Goal: Task Accomplishment & Management: Understand process/instructions

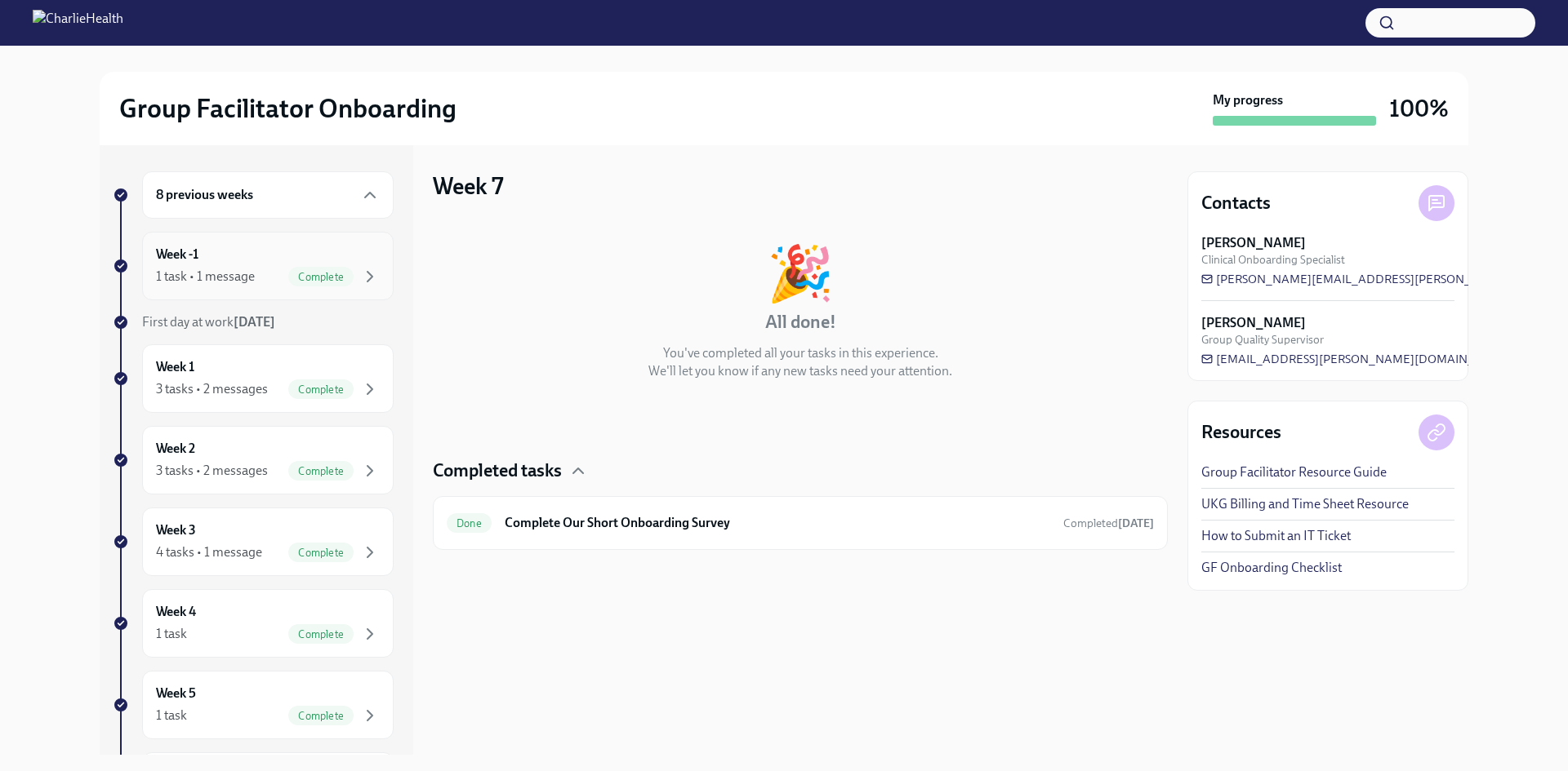
click at [246, 264] on div "Week -1 1 task • 1 message Complete" at bounding box center [268, 266] width 224 height 41
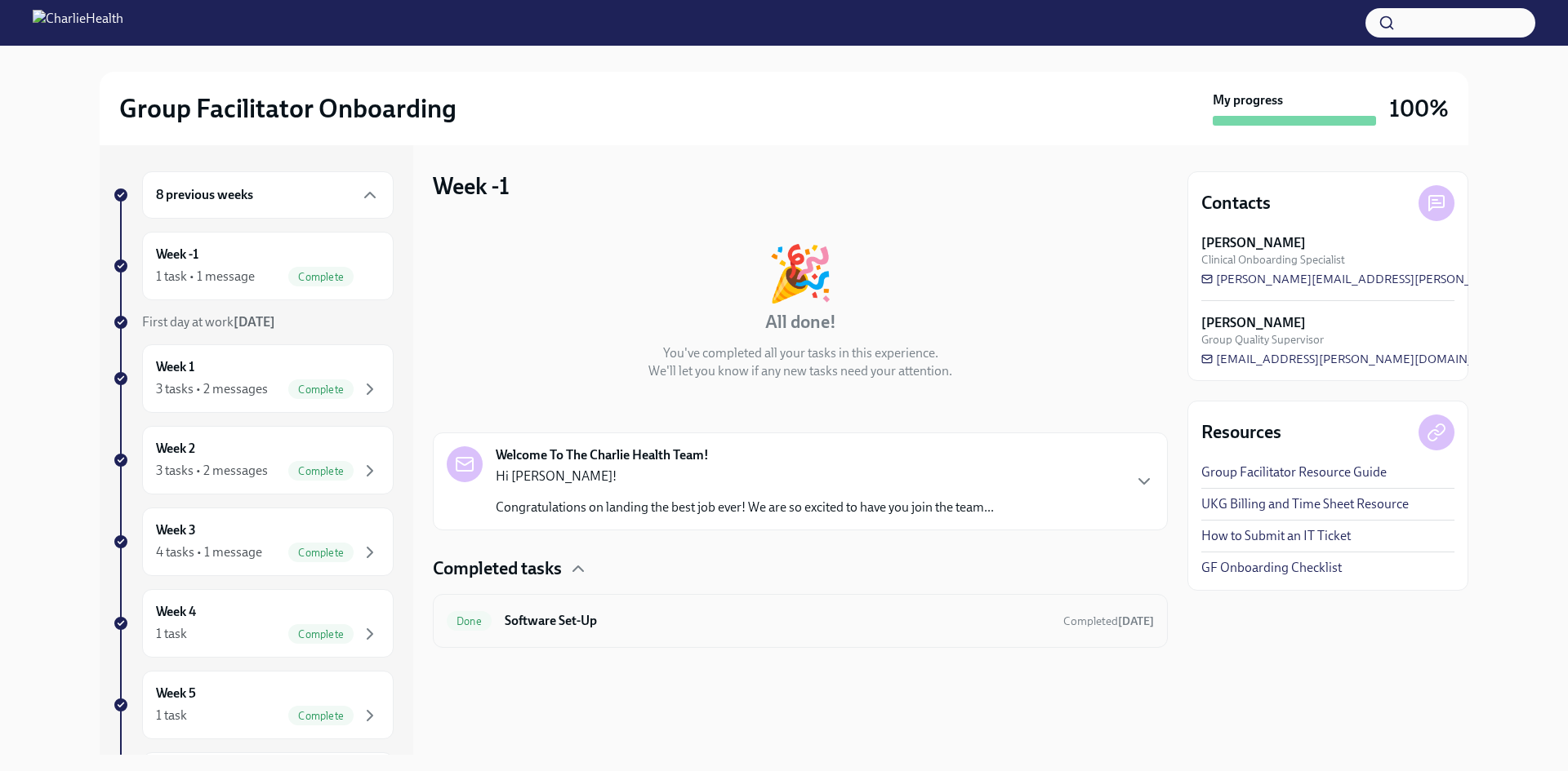
click at [579, 619] on h6 "Software Set-Up" at bounding box center [777, 621] width 545 height 18
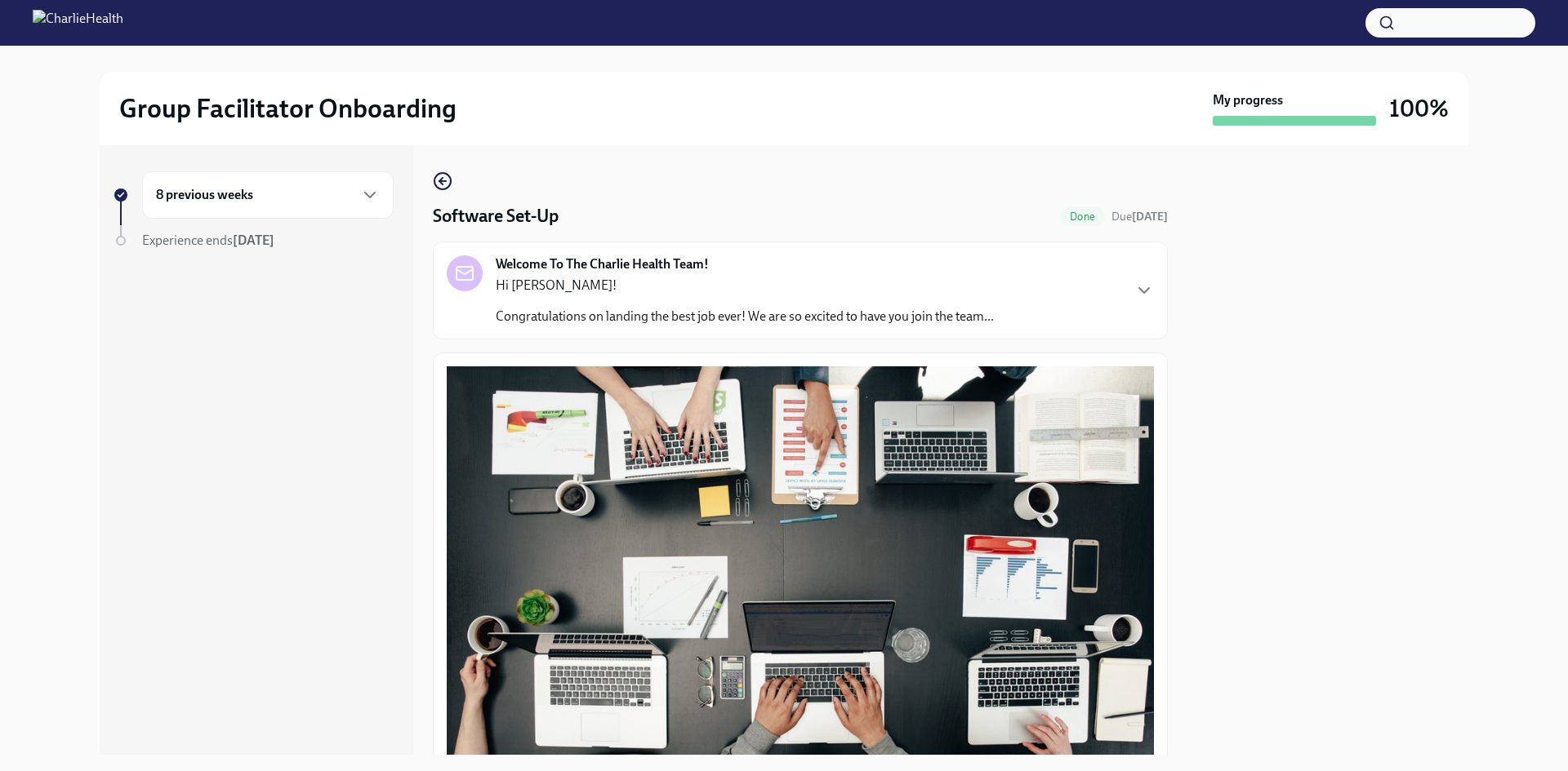
click at [257, 200] on div "8 previous weeks" at bounding box center [268, 195] width 224 height 19
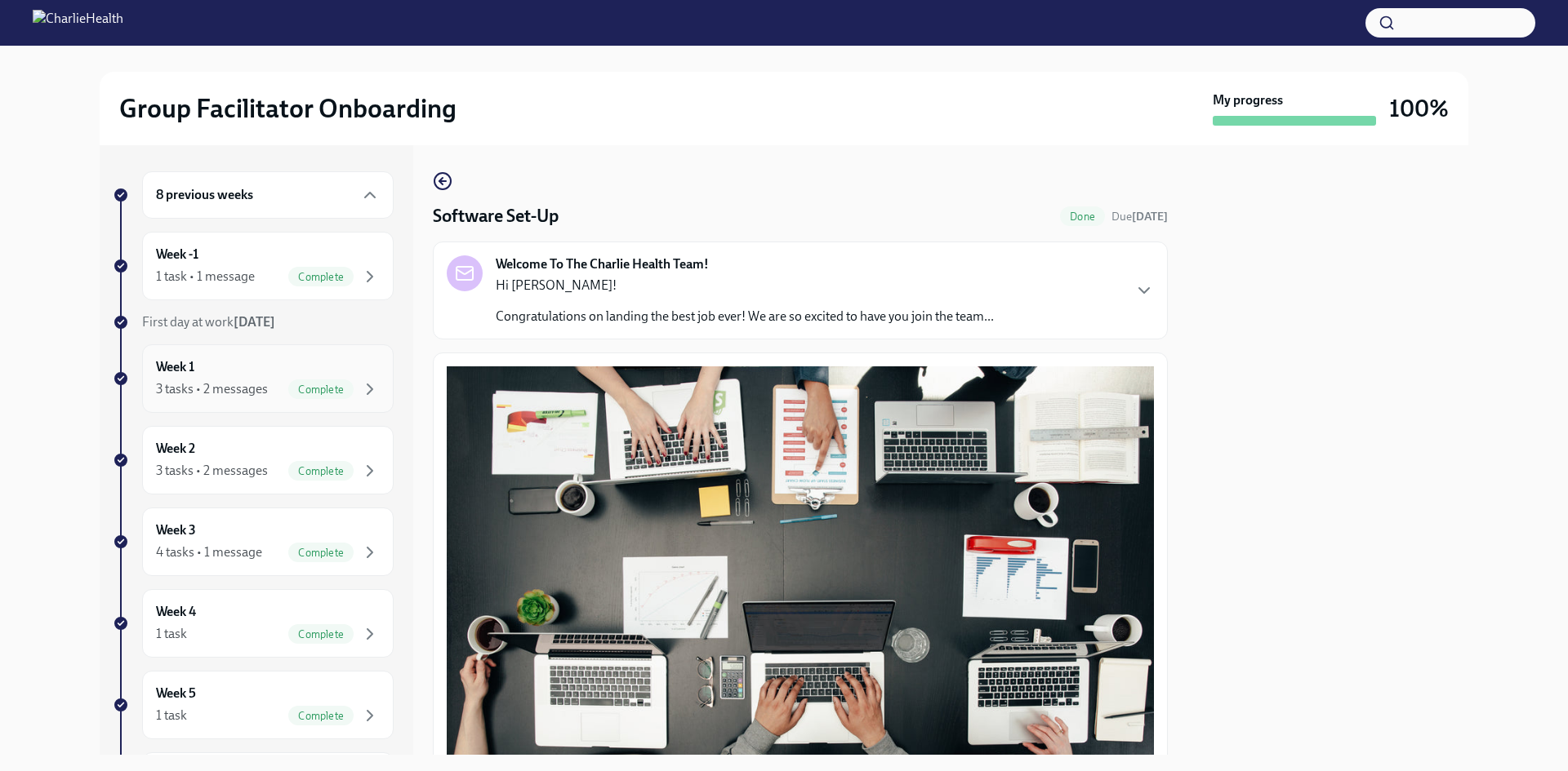
click at [228, 393] on div "3 tasks • 2 messages" at bounding box center [211, 389] width 112 height 18
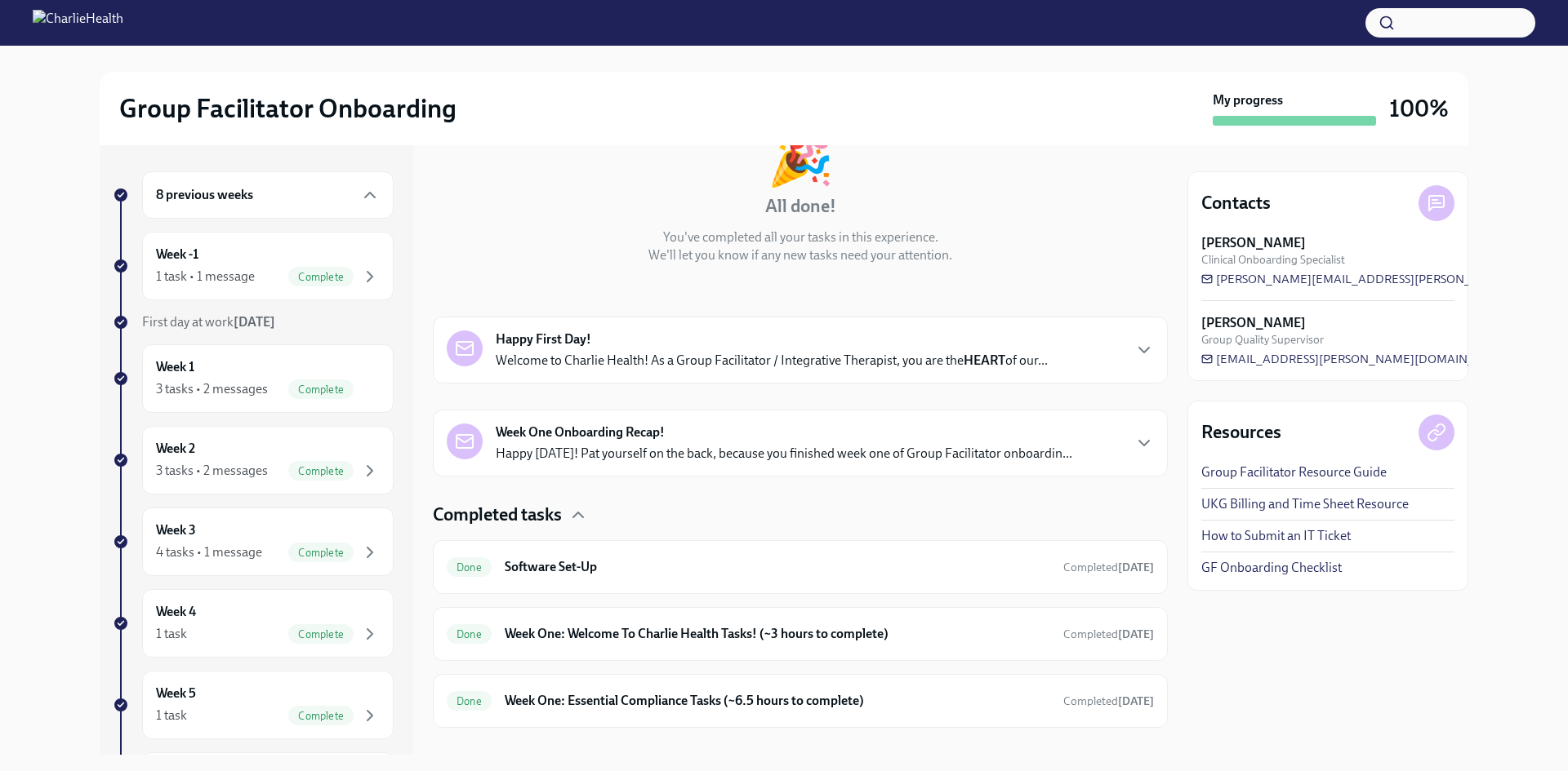
scroll to position [141, 0]
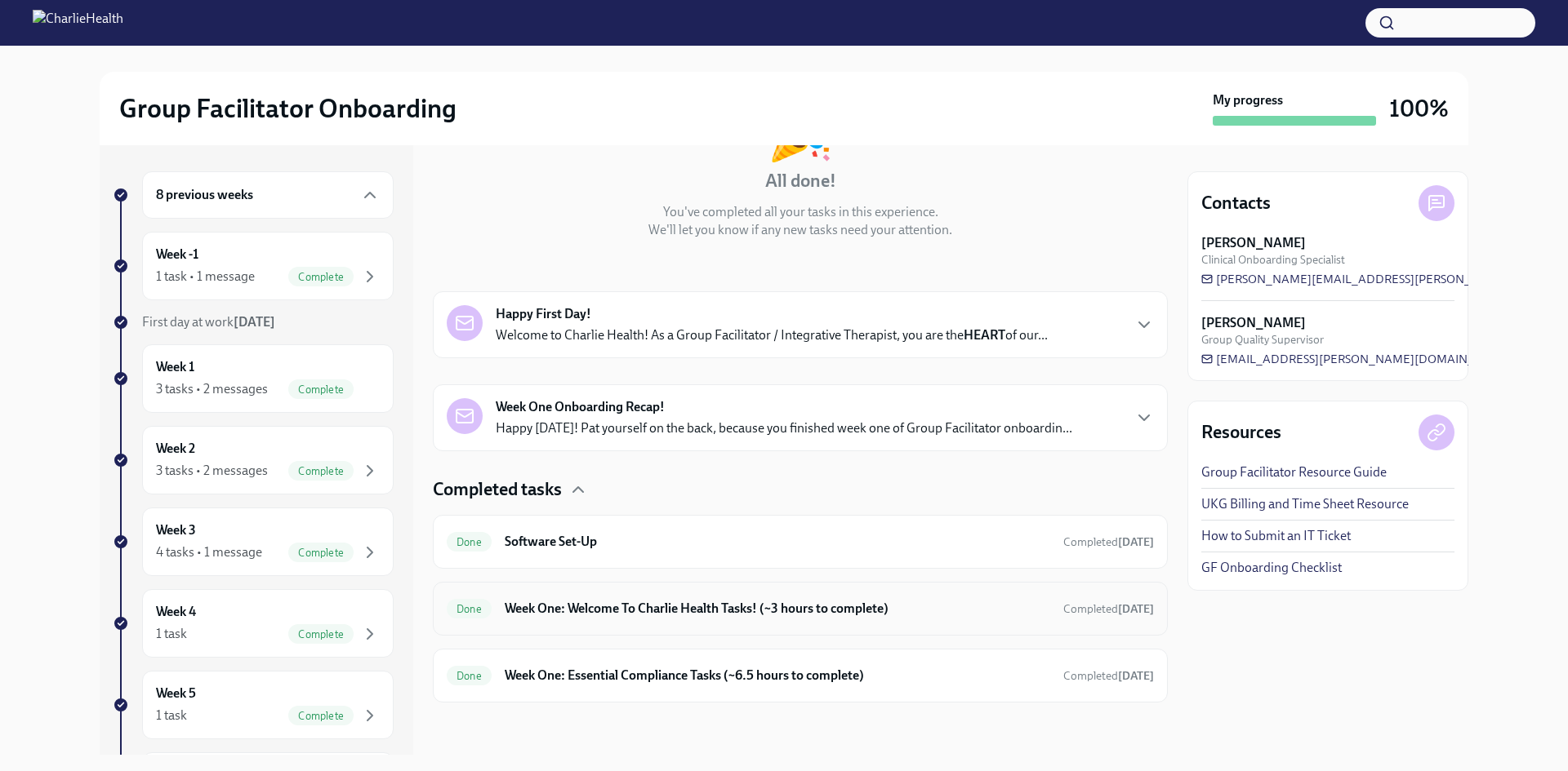
click at [681, 612] on h6 "Week One: Welcome To Charlie Health Tasks! (~3 hours to complete)" at bounding box center [777, 608] width 545 height 18
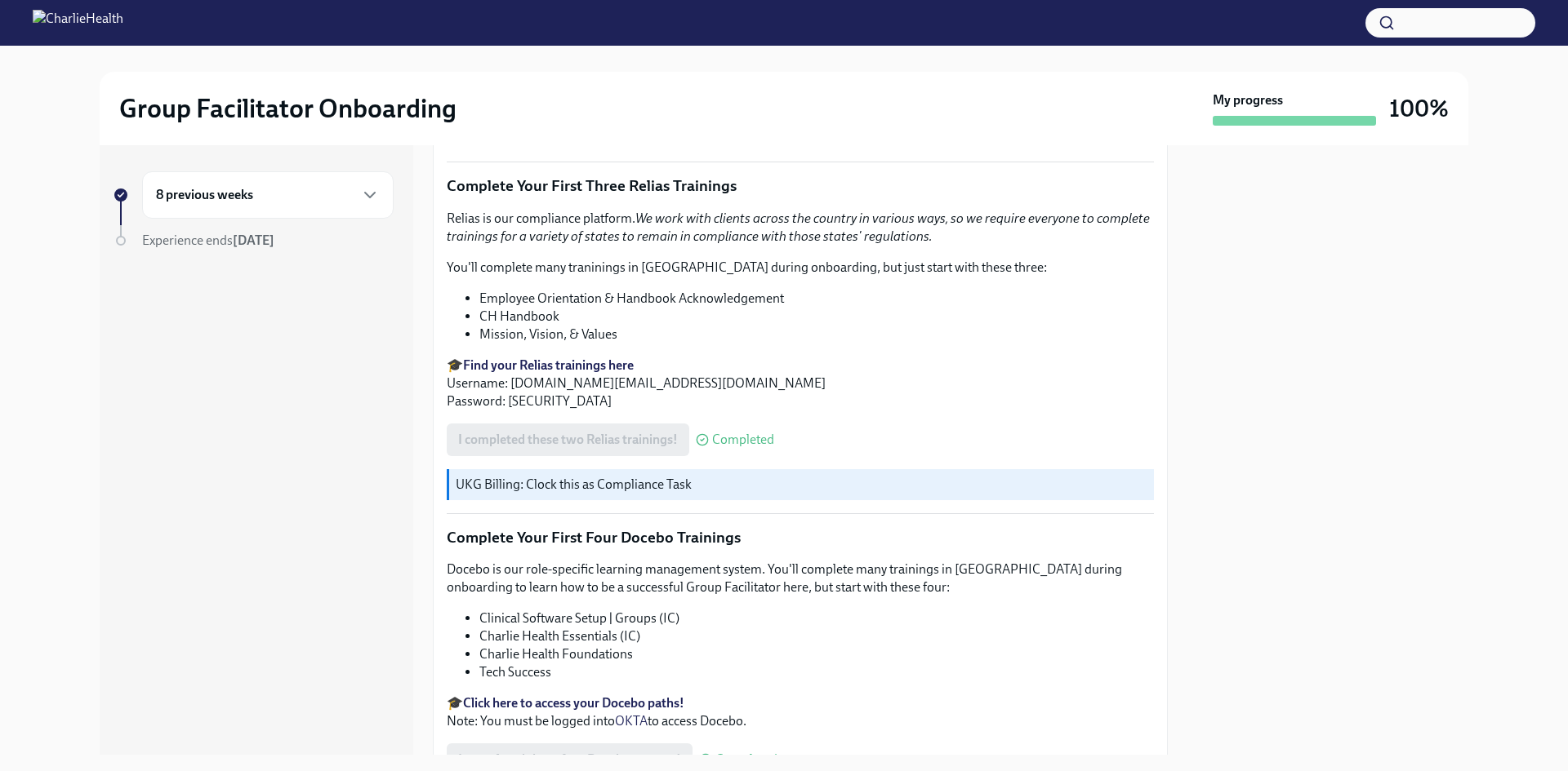
scroll to position [1950, 0]
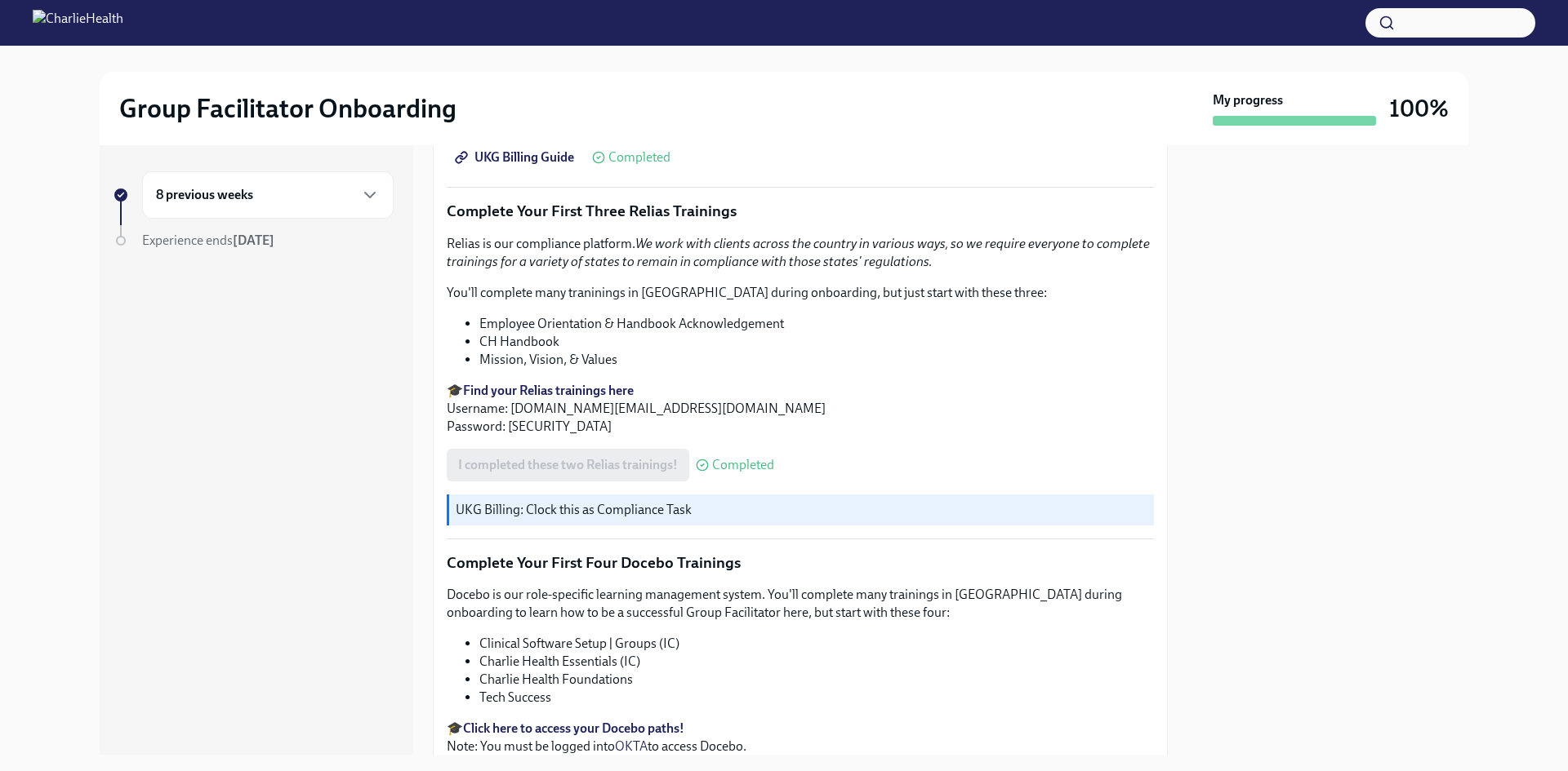
click at [684, 405] on p "🎓 Find your Relias trainings here Username: [DOMAIN_NAME][EMAIL_ADDRESS][DOMAIN…" at bounding box center [801, 408] width 707 height 54
drag, startPoint x: 699, startPoint y: 400, endPoint x: 511, endPoint y: 405, distance: 188.1
click at [511, 405] on p "🎓 Find your Relias trainings here Username: [DOMAIN_NAME][EMAIL_ADDRESS][DOMAIN…" at bounding box center [801, 408] width 707 height 54
copy p "[DOMAIN_NAME][EMAIL_ADDRESS][PERSON_NAME][DOMAIN_NAME]"
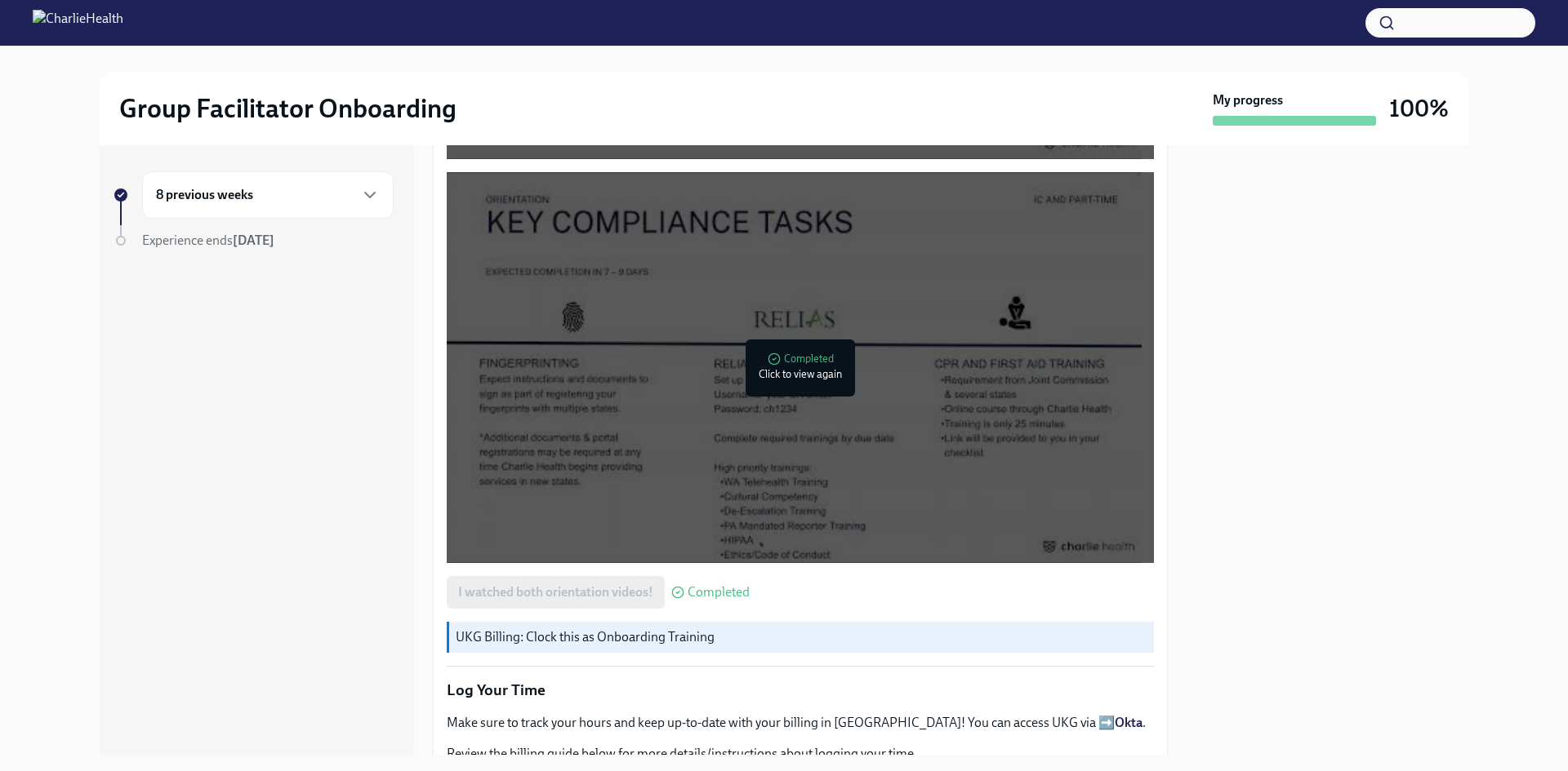
scroll to position [1215, 0]
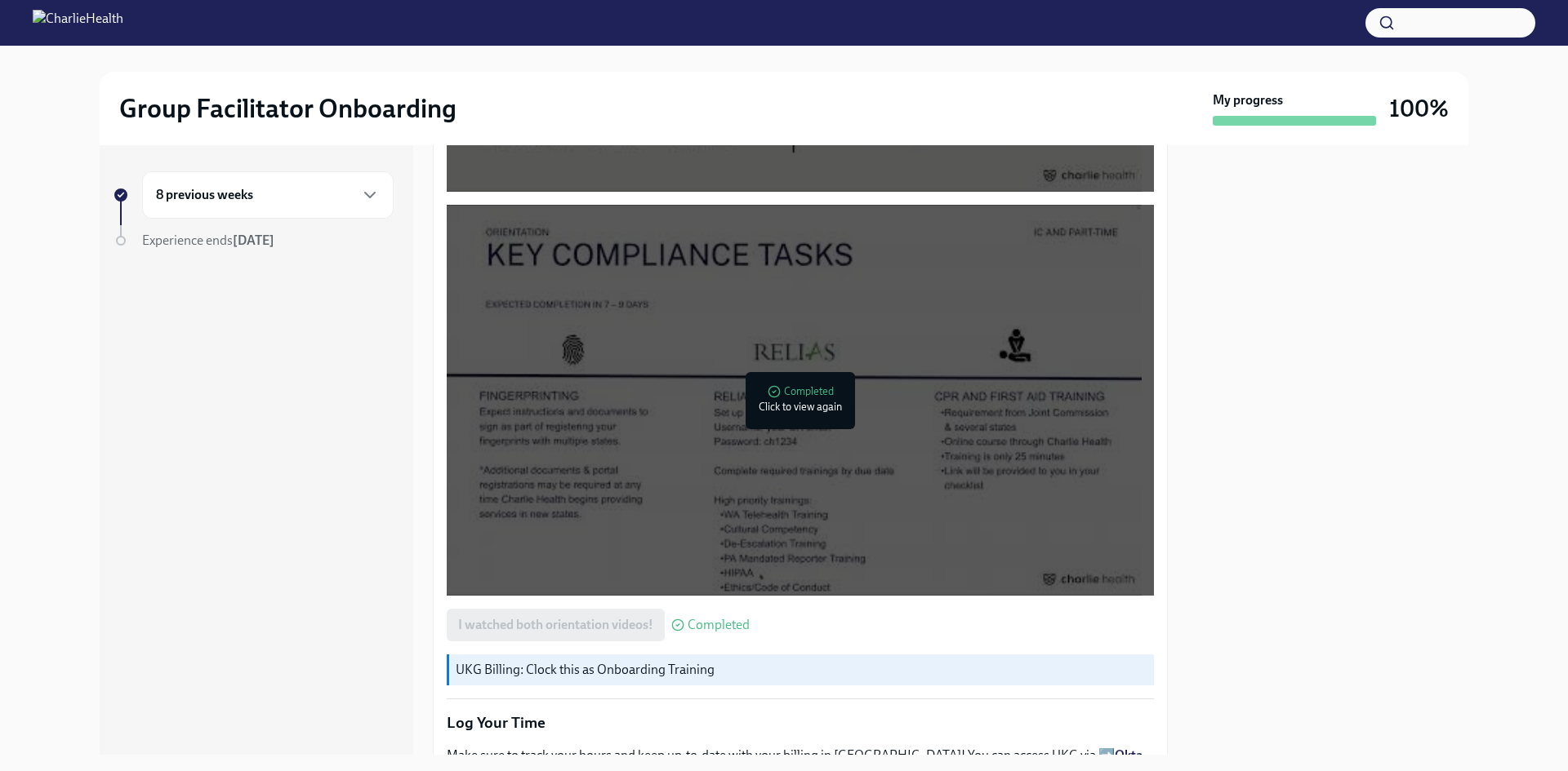
click at [255, 197] on div "8 previous weeks" at bounding box center [268, 195] width 224 height 19
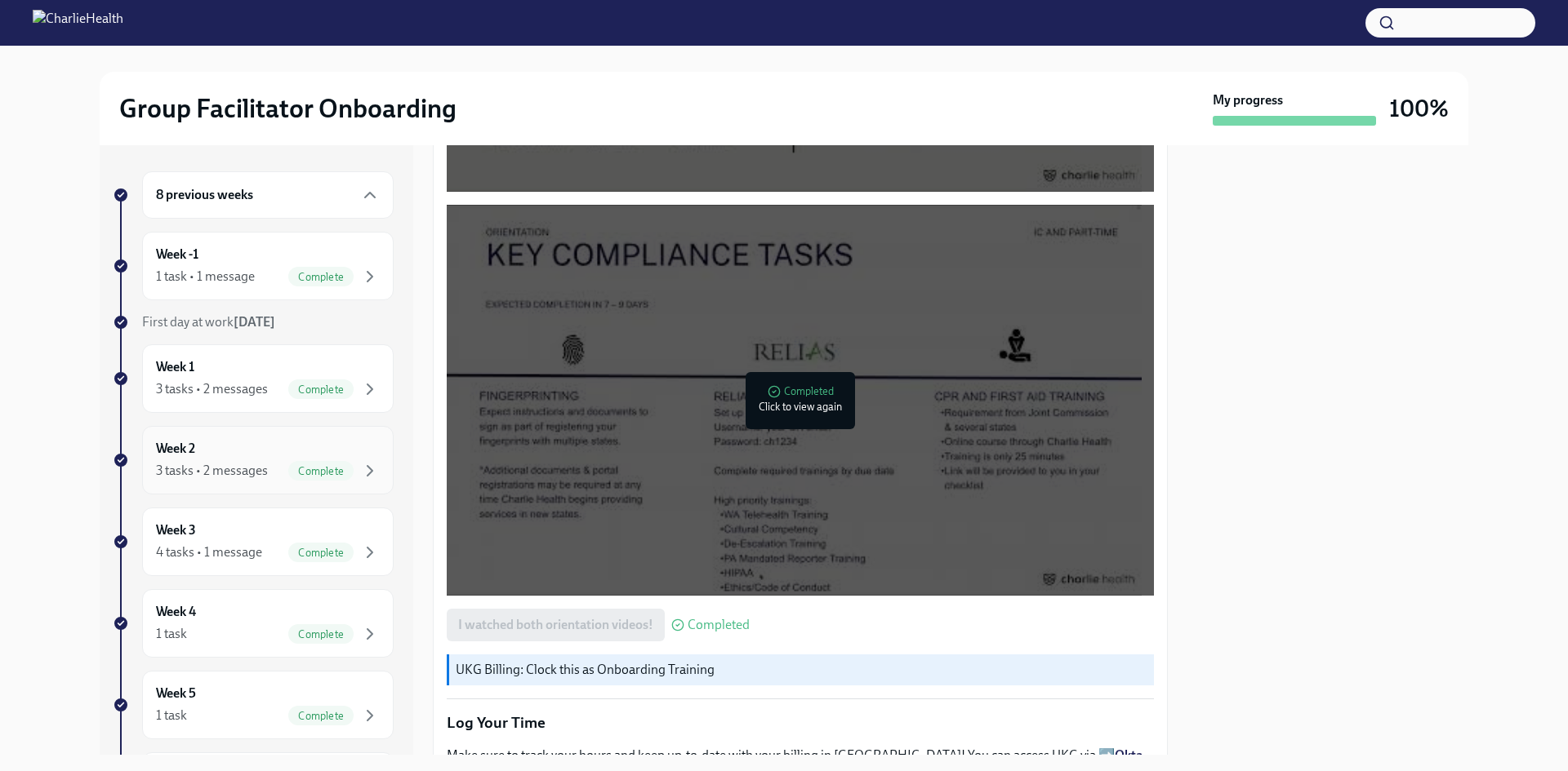
click at [225, 452] on div "Week 2 3 tasks • 2 messages Complete" at bounding box center [268, 460] width 224 height 41
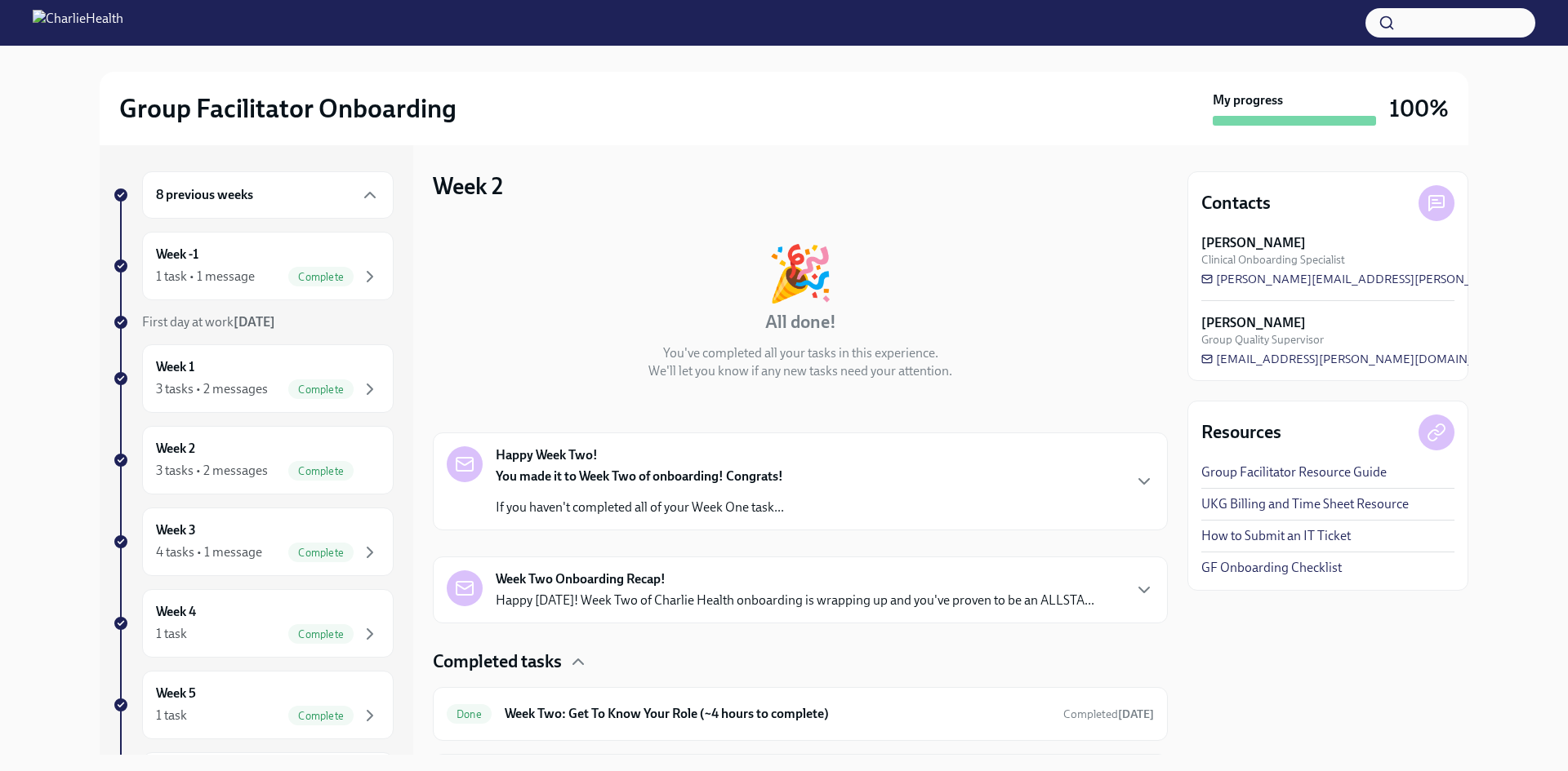
click at [827, 495] on div "Happy Week Two! You made it to Week Two of onboarding! Congrats! If you haven't…" at bounding box center [801, 482] width 707 height 70
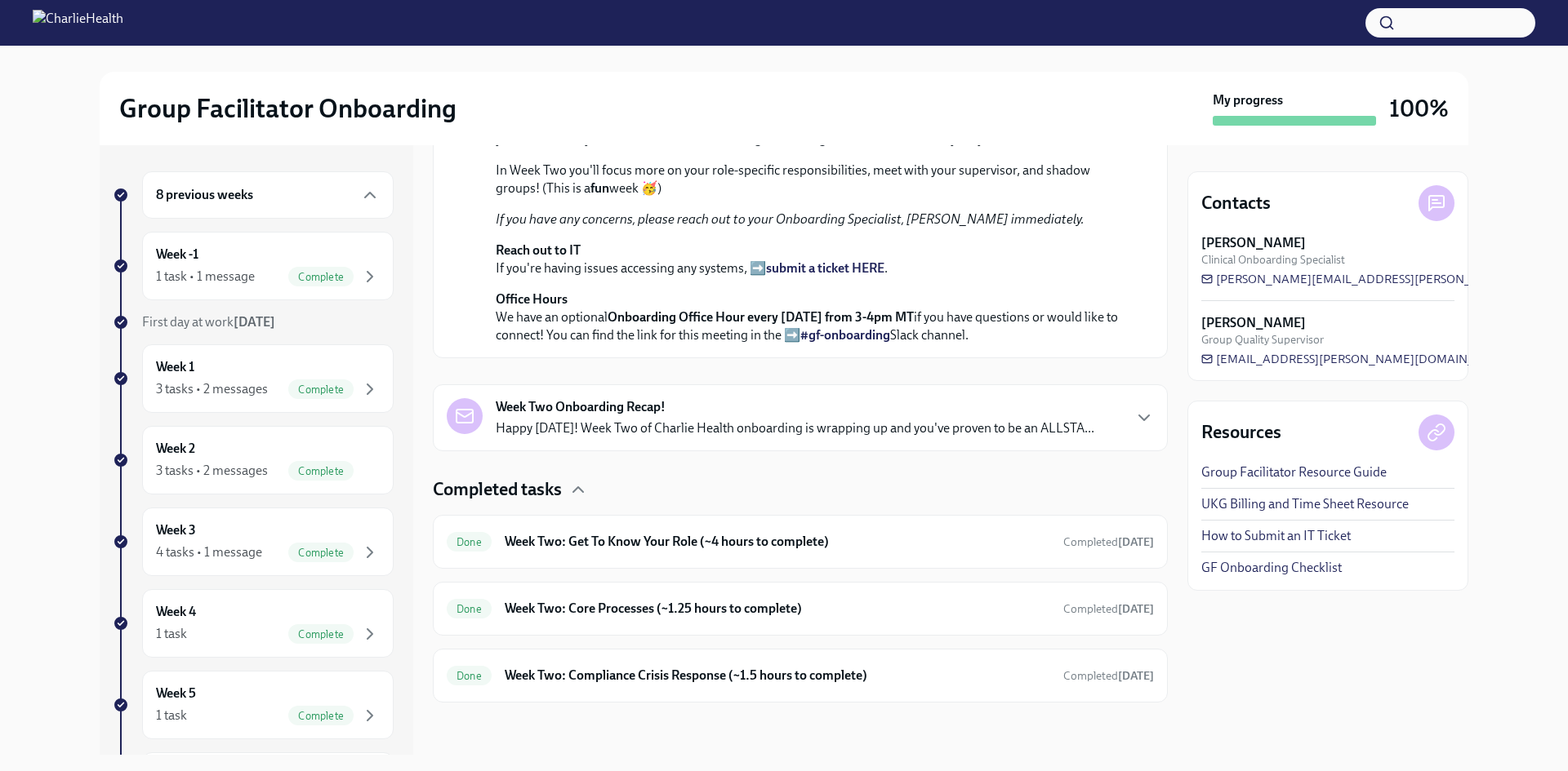
click at [763, 437] on p "Happy [DATE]! Week Two of Charlie Health onboarding is wrapping up and you've p…" at bounding box center [795, 428] width 598 height 18
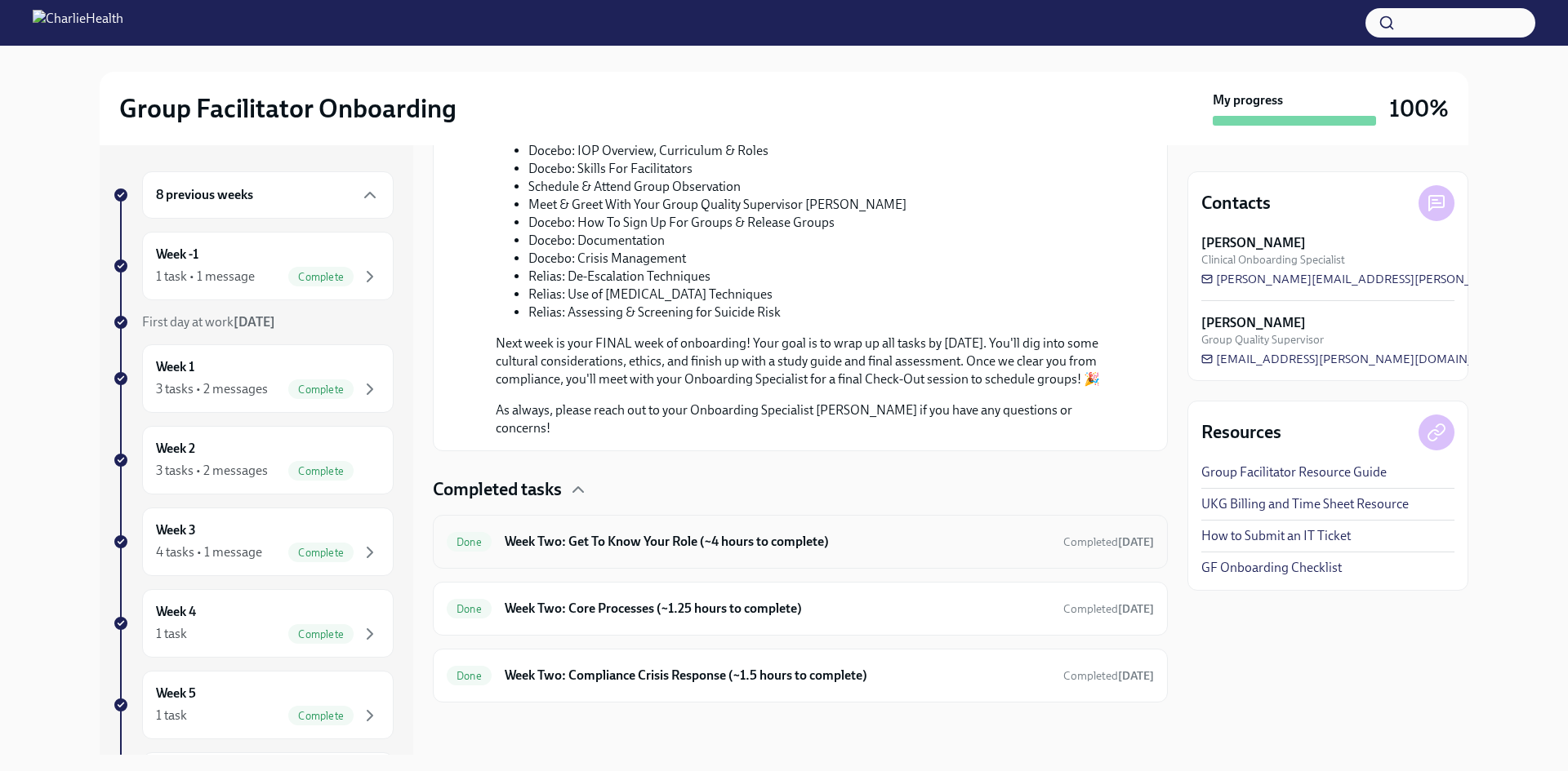
scroll to position [1497, 0]
